Goal: Information Seeking & Learning: Find contact information

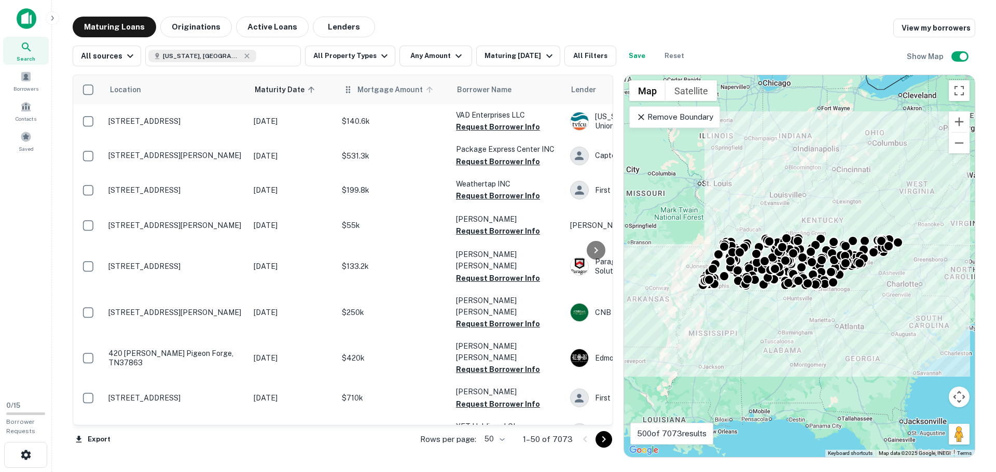
click at [383, 92] on span "Mortgage Amount" at bounding box center [396, 89] width 79 height 12
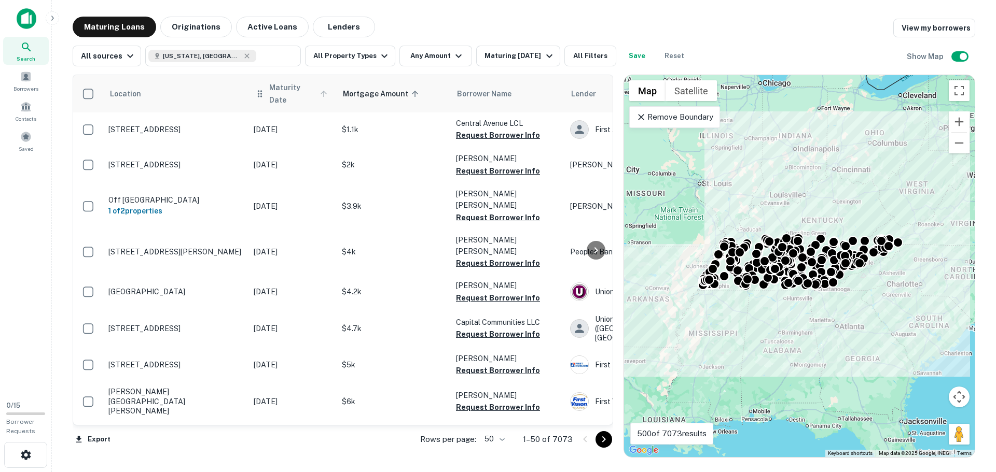
click at [289, 95] on span "Maturity Date" at bounding box center [299, 93] width 61 height 25
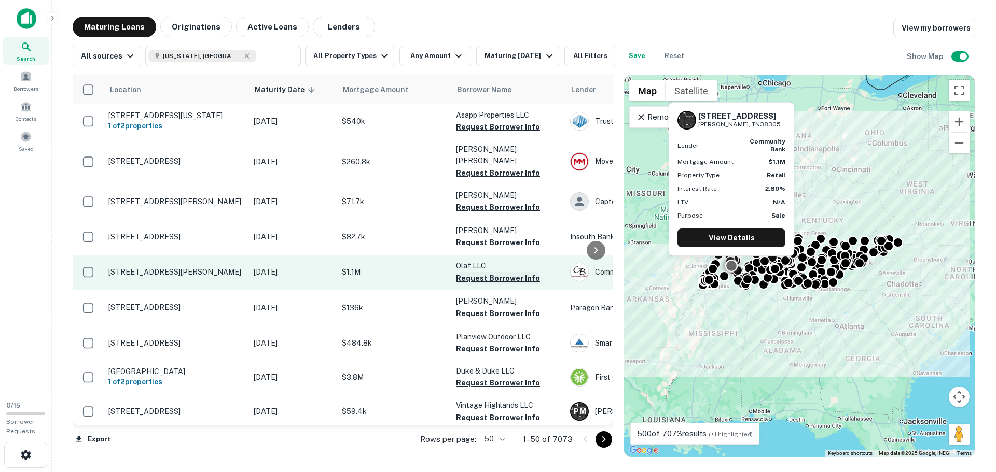
click at [484, 272] on button "Request Borrower Info" at bounding box center [498, 278] width 84 height 12
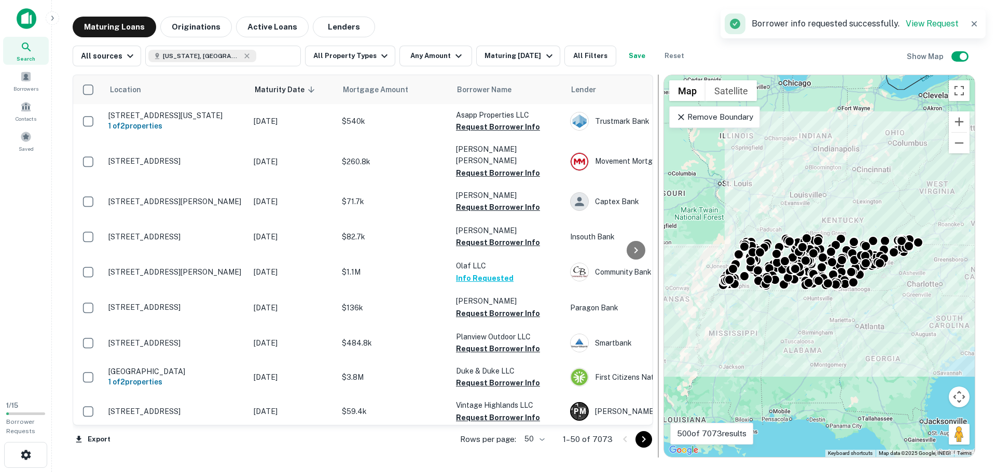
drag, startPoint x: 614, startPoint y: 192, endPoint x: 653, endPoint y: 189, distance: 40.0
click at [653, 189] on div at bounding box center [658, 266] width 10 height 383
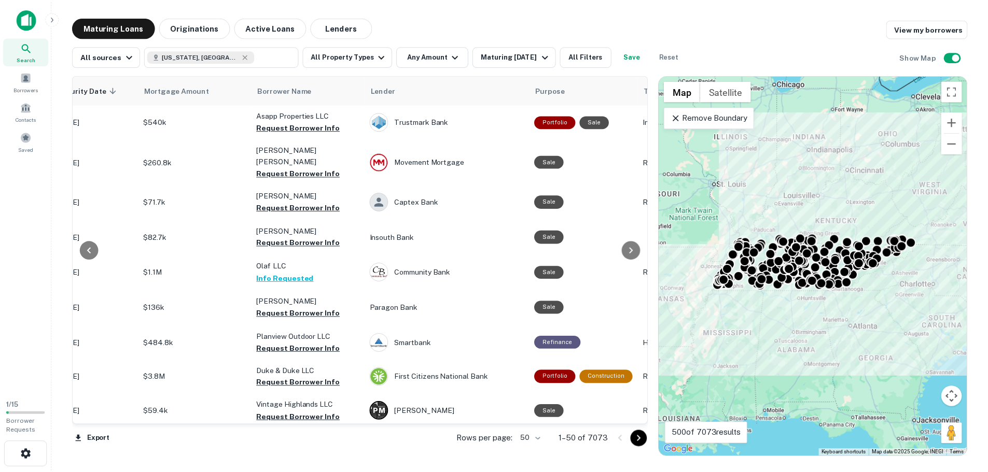
scroll to position [0, 222]
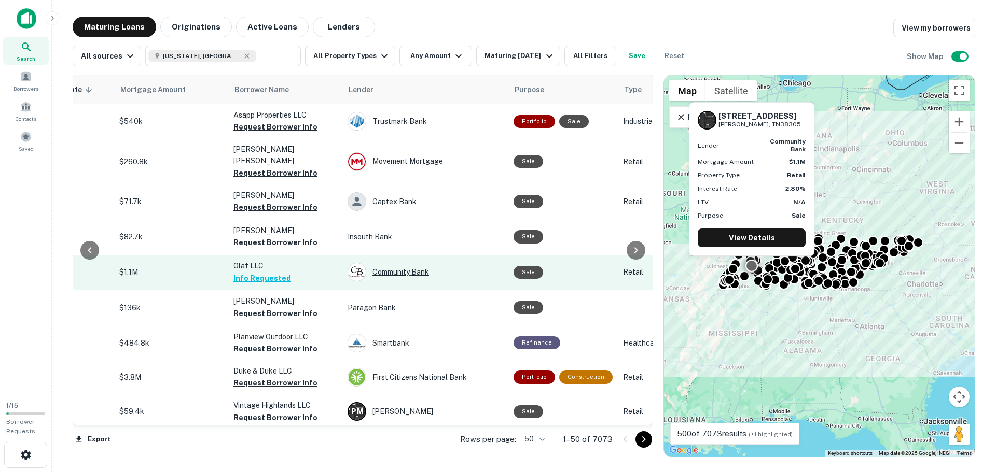
click at [412, 267] on div "Community Bank" at bounding box center [425, 272] width 156 height 19
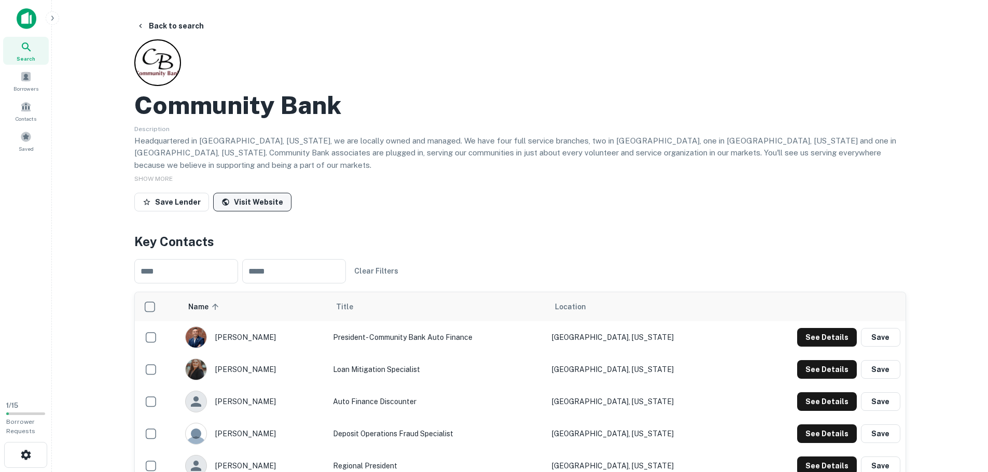
click at [239, 202] on link "Visit Website" at bounding box center [252, 202] width 78 height 19
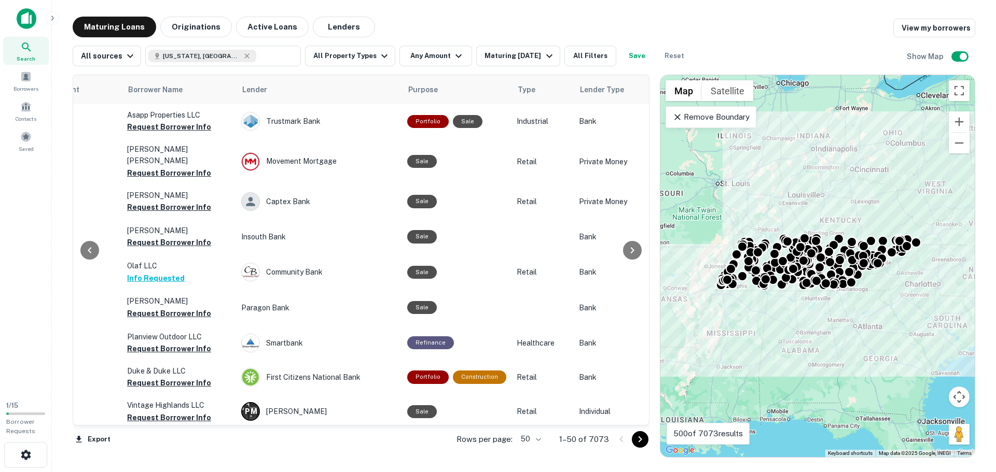
scroll to position [0, 301]
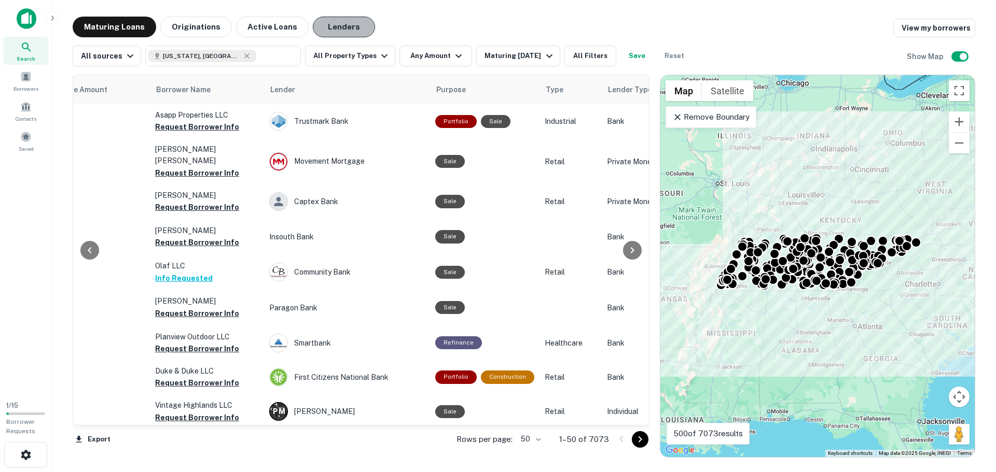
click at [334, 31] on button "Lenders" at bounding box center [344, 27] width 62 height 21
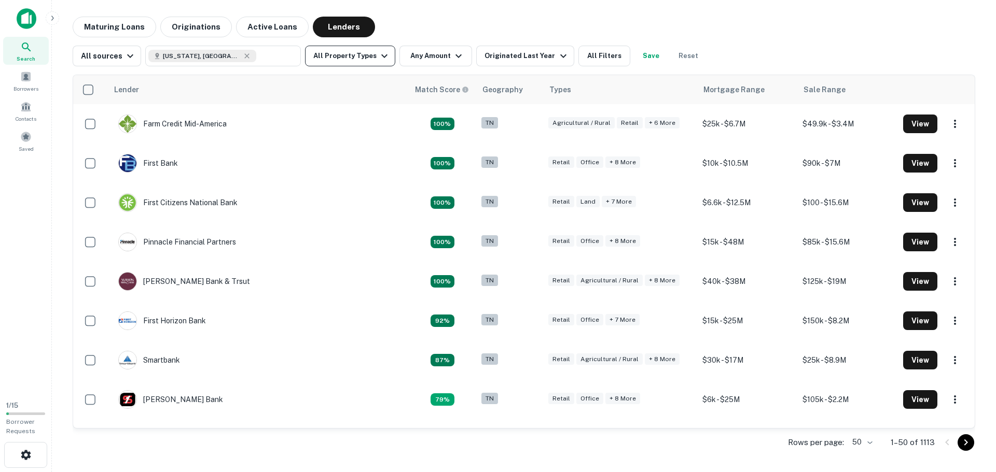
click at [378, 55] on icon "button" at bounding box center [384, 56] width 12 height 12
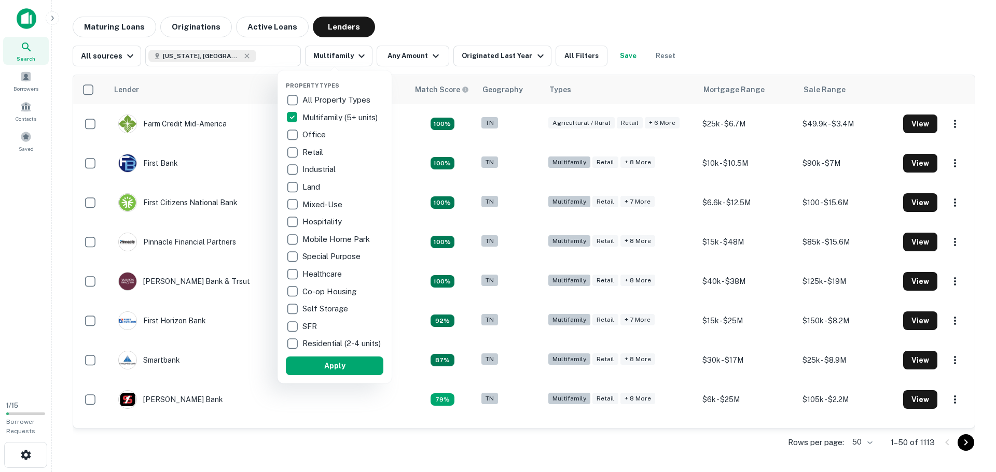
click at [311, 323] on p "SFR" at bounding box center [310, 326] width 17 height 12
click at [312, 346] on p "Residential (2-4 units)" at bounding box center [336, 344] width 80 height 12
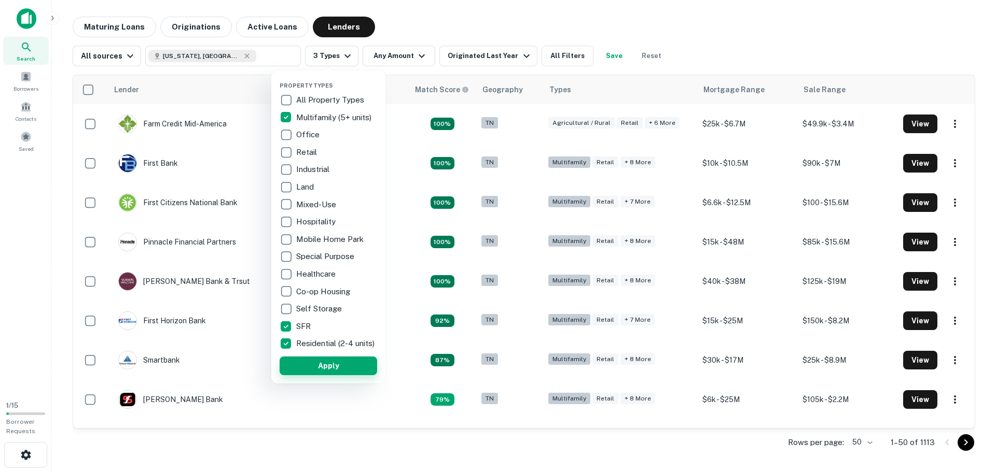
click at [322, 373] on button "Apply" at bounding box center [328, 366] width 97 height 19
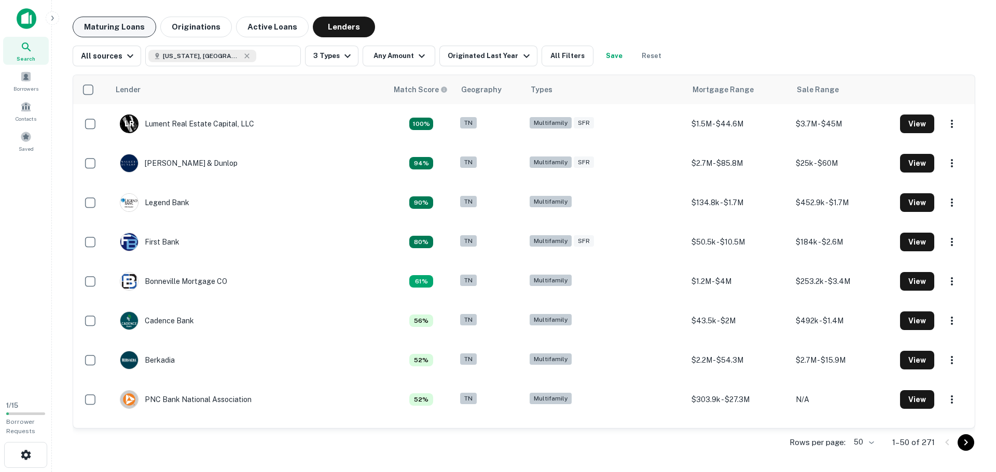
click at [147, 27] on button "Maturing Loans" at bounding box center [114, 27] width 83 height 21
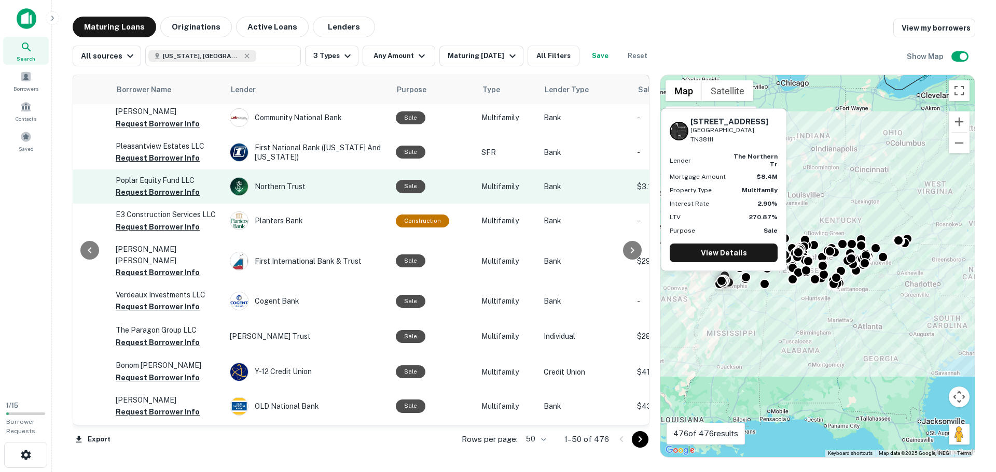
scroll to position [467, 340]
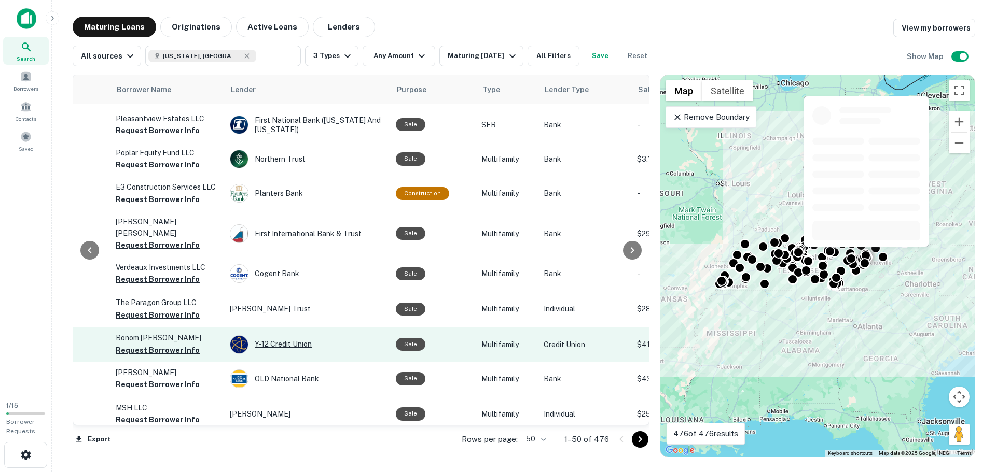
click at [295, 336] on div "Y-12 Credit Union" at bounding box center [308, 345] width 156 height 19
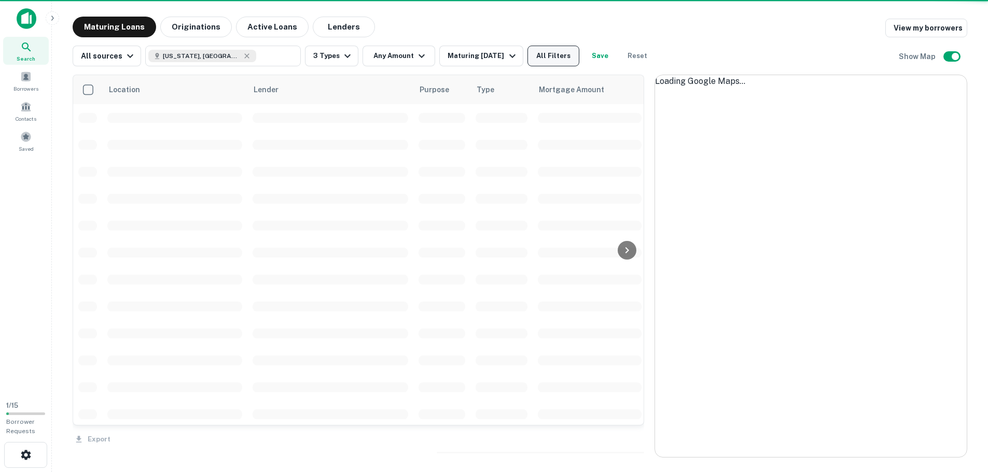
click at [554, 57] on button "All Filters" at bounding box center [553, 56] width 52 height 21
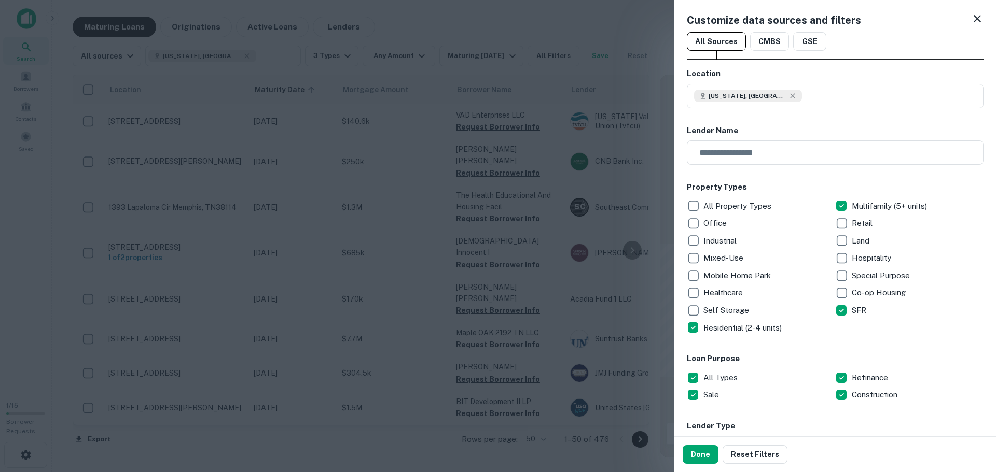
scroll to position [207, 0]
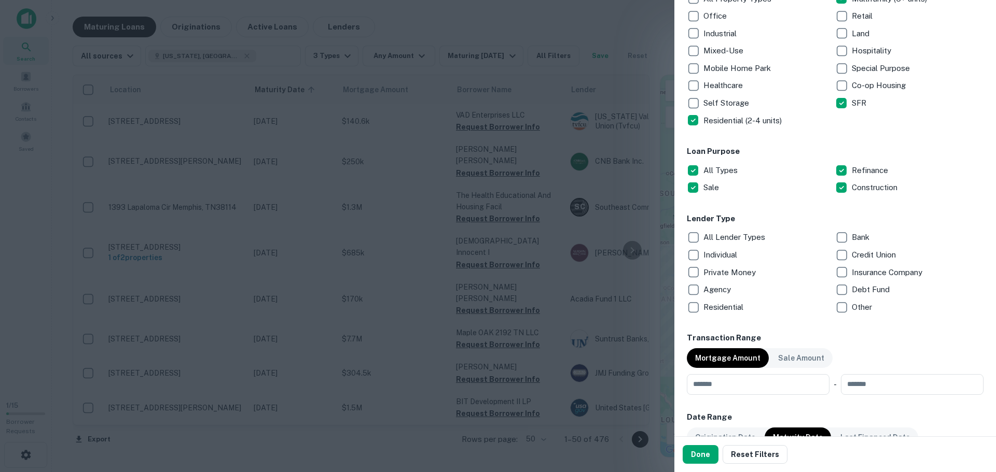
click at [718, 270] on p "Private Money" at bounding box center [730, 273] width 54 height 12
click at [707, 454] on button "Done" at bounding box center [700, 454] width 36 height 19
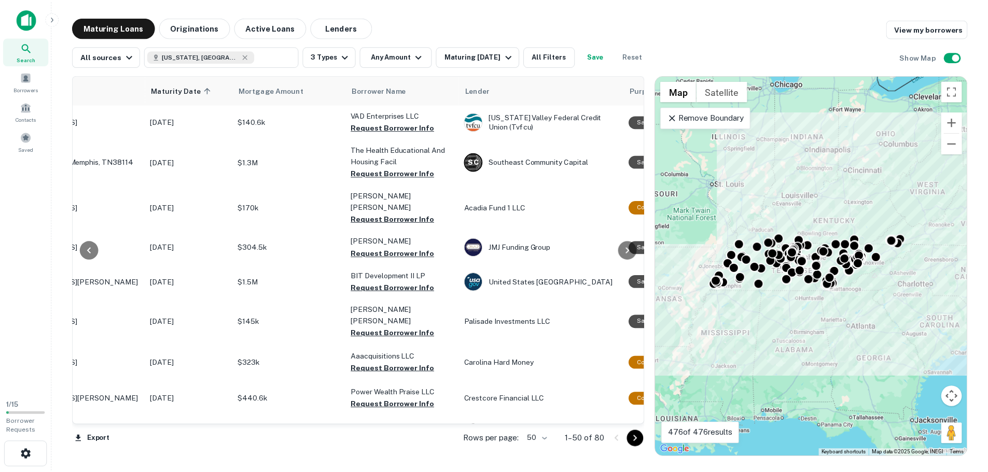
scroll to position [0, 112]
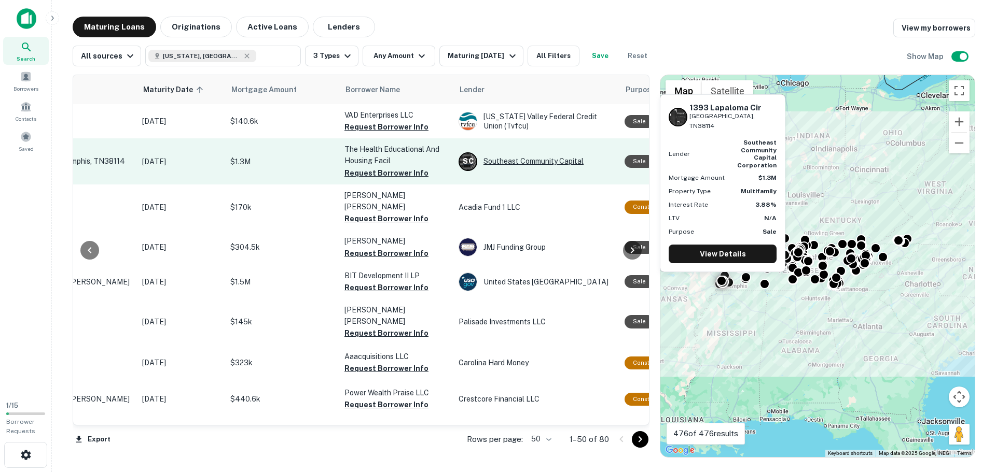
click at [558, 162] on div "S C Southeast Community Capital" at bounding box center [536, 161] width 156 height 19
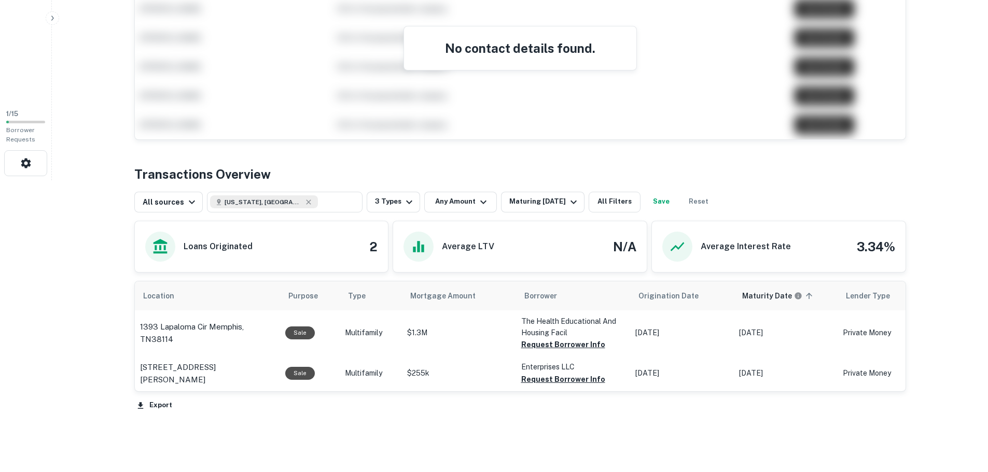
scroll to position [259, 0]
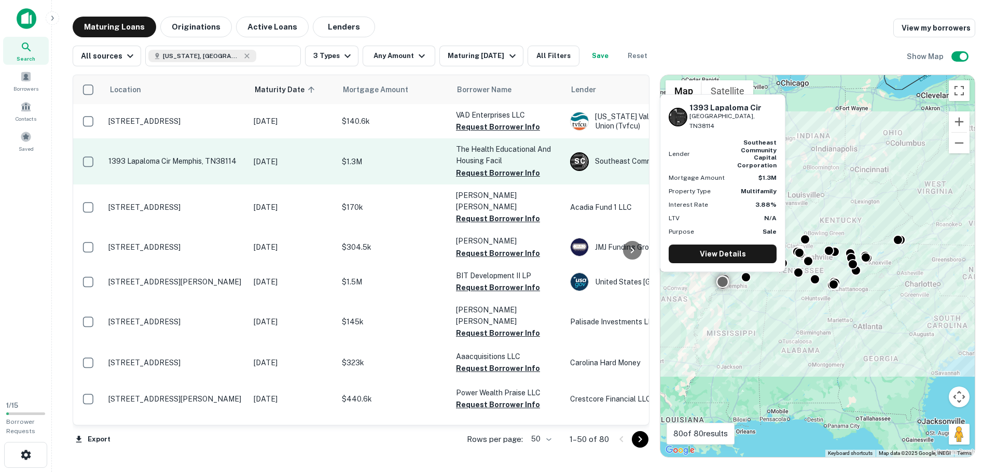
click at [169, 159] on p "1393 Lapaloma Cir Memphis, TN38114" at bounding box center [175, 161] width 135 height 9
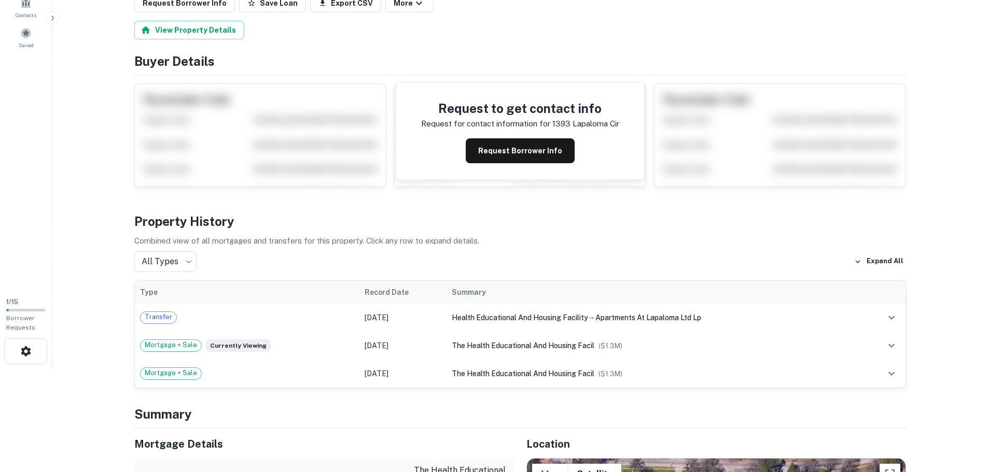
scroll to position [52, 0]
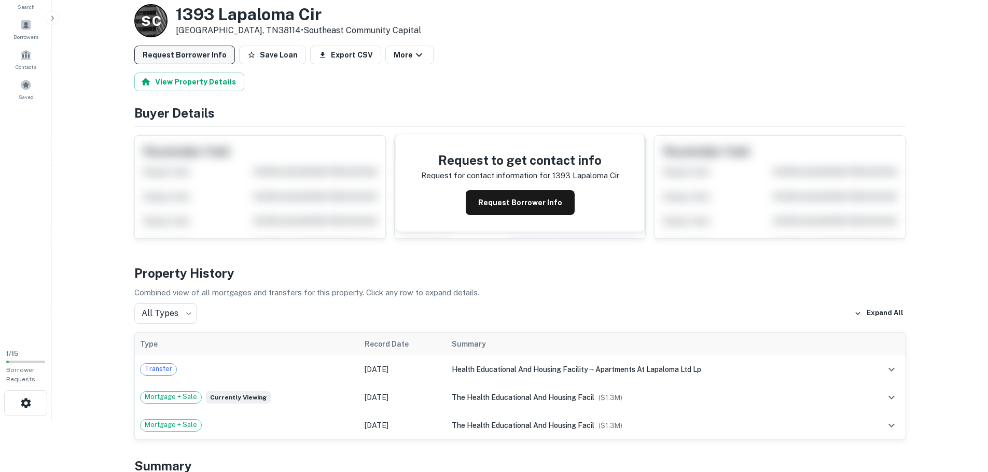
click at [170, 55] on button "Request Borrower Info" at bounding box center [184, 55] width 101 height 19
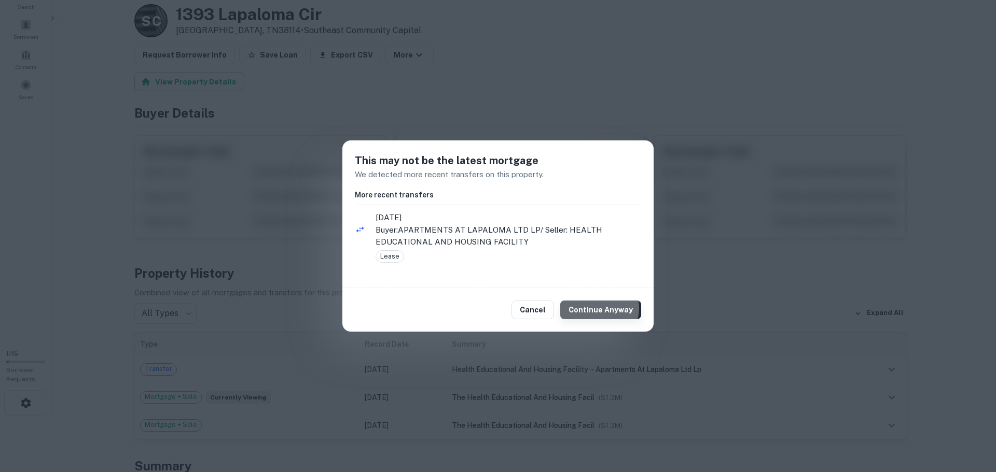
click at [598, 308] on button "Continue Anyway" at bounding box center [600, 310] width 81 height 19
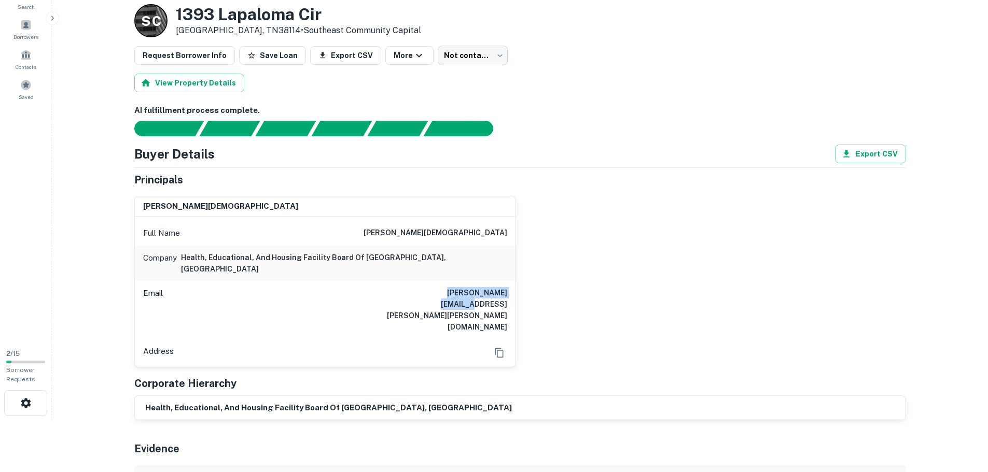
drag, startPoint x: 417, startPoint y: 282, endPoint x: 505, endPoint y: 283, distance: 87.1
click at [505, 283] on div "Email [PERSON_NAME][EMAIL_ADDRESS][PERSON_NAME][PERSON_NAME][DOMAIN_NAME]" at bounding box center [325, 310] width 381 height 58
copy h6 "[PERSON_NAME][EMAIL_ADDRESS][PERSON_NAME][PERSON_NAME][DOMAIN_NAME]"
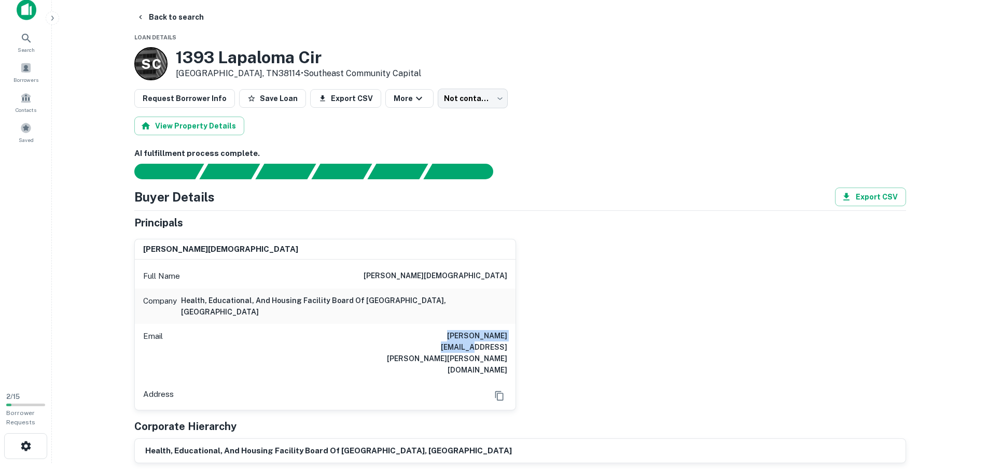
scroll to position [0, 0]
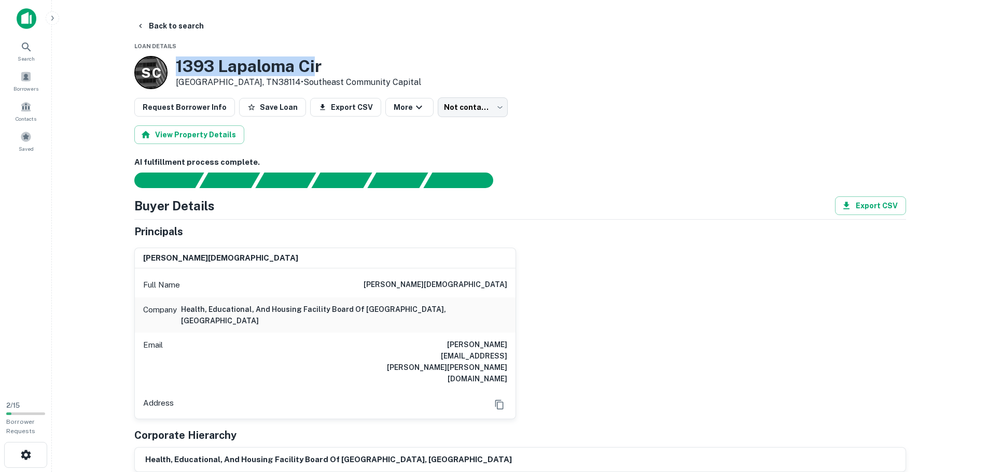
drag, startPoint x: 176, startPoint y: 66, endPoint x: 320, endPoint y: 65, distance: 144.2
click at [320, 65] on h3 "1393 Lapaloma Cir" at bounding box center [298, 67] width 245 height 20
copy h3 "1393 Lapaloma Cir"
click at [100, 99] on main "Back to search Loan Details S C [STREET_ADDRESS] • Southeast Community Capital …" at bounding box center [520, 236] width 936 height 472
